Goal: Check status: Check status

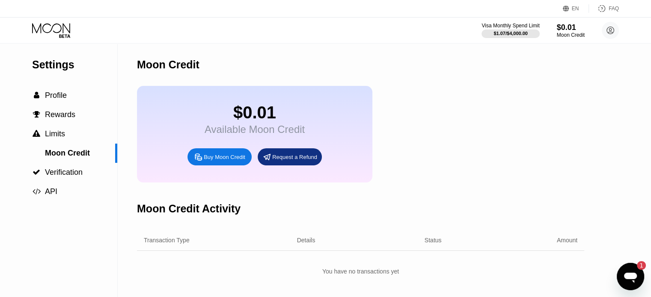
click at [597, 30] on div "Visa Monthly Spend Limit $1.07 / $4,000.00 $0.01 Moon Credit [EMAIL_ADDRESS][DO…" at bounding box center [549, 30] width 137 height 17
click at [612, 30] on circle at bounding box center [610, 30] width 17 height 17
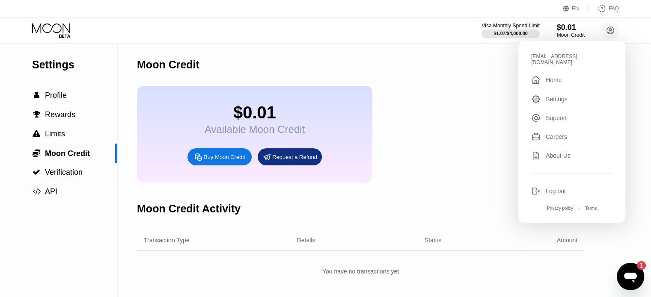
click at [557, 77] on div "Home" at bounding box center [554, 80] width 16 height 7
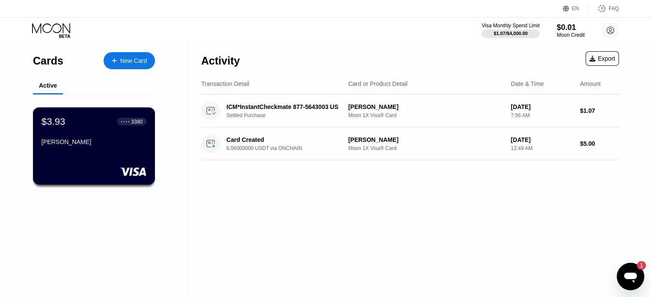
click at [127, 156] on div "$3.93 ● ● ● ● 3380 [PERSON_NAME]" at bounding box center [94, 145] width 122 height 77
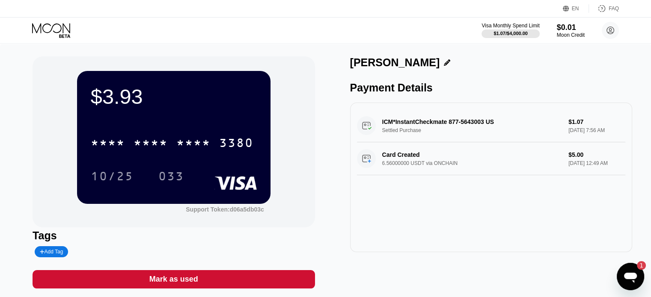
click at [631, 282] on icon "Open messaging window, 1 unread message" at bounding box center [630, 276] width 15 height 15
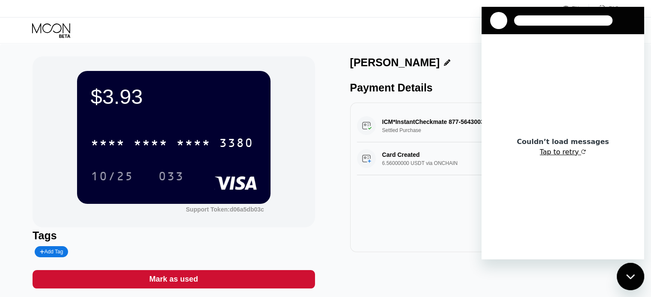
click at [564, 153] on button "Tap to retry" at bounding box center [563, 152] width 47 height 9
